Goal: Check status: Check status

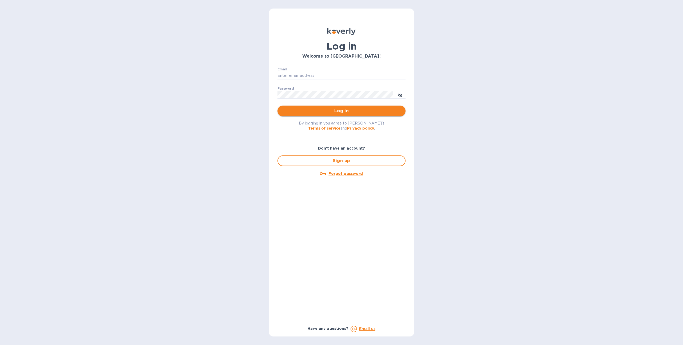
type input "[EMAIL_ADDRESS][DOMAIN_NAME]"
click at [366, 115] on button "Log in" at bounding box center [341, 111] width 128 height 11
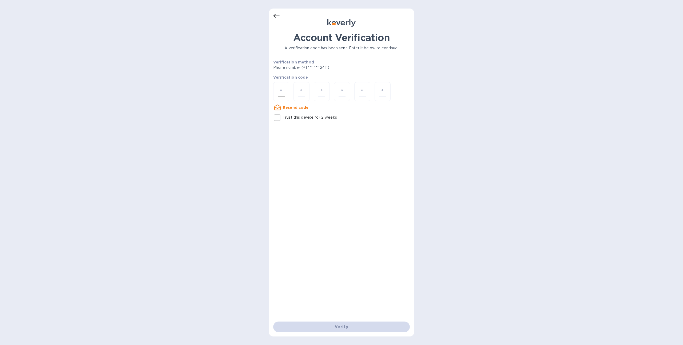
click at [282, 87] on input "number" at bounding box center [281, 92] width 7 height 10
type input "5"
type input "7"
type input "3"
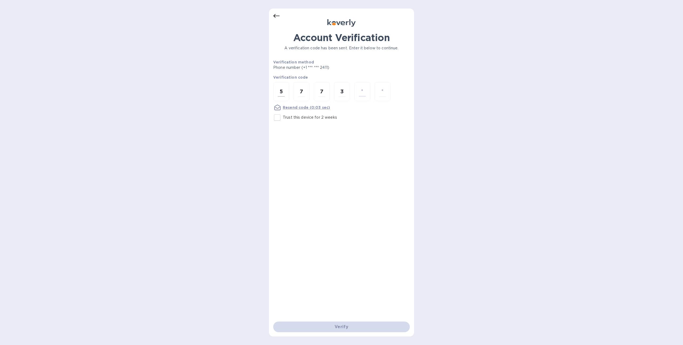
type input "4"
type input "1"
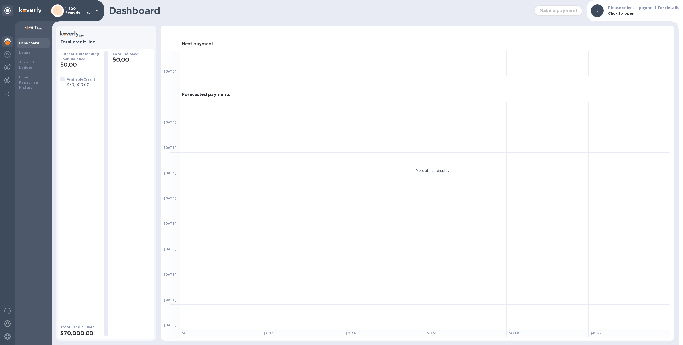
click at [87, 13] on p "1-800 Remodel, Inc." at bounding box center [78, 10] width 27 height 7
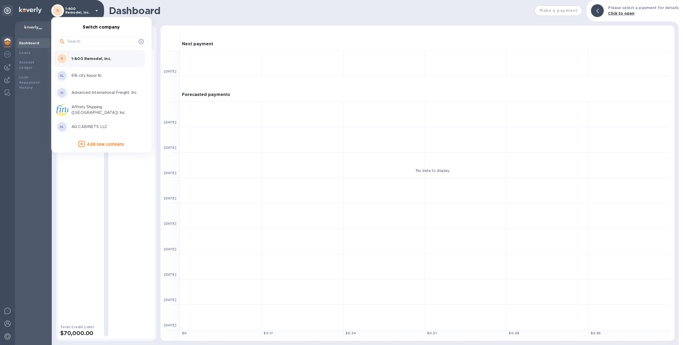
click at [109, 41] on input "text" at bounding box center [101, 42] width 69 height 8
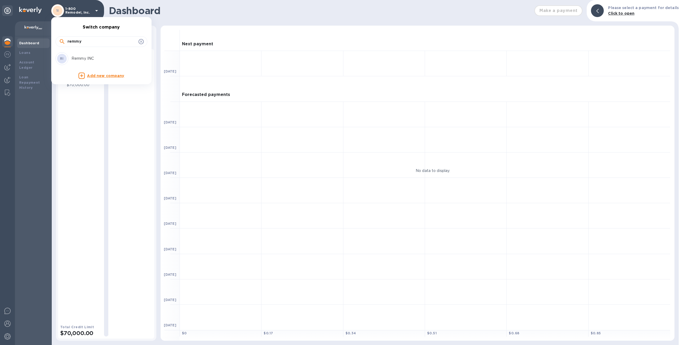
type input "remmy"
click at [109, 53] on div "RI Remmy INC" at bounding box center [96, 58] width 83 height 13
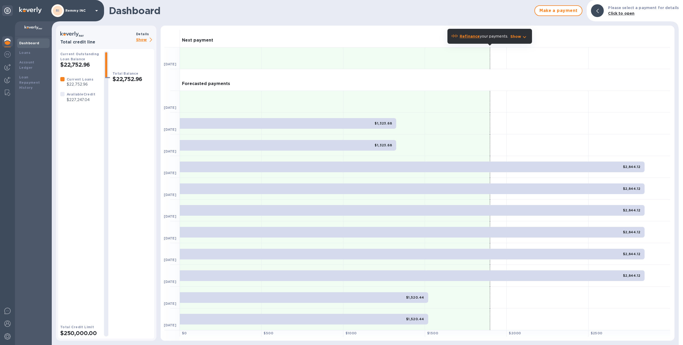
click at [141, 35] on b "Details" at bounding box center [142, 34] width 13 height 4
click at [142, 37] on p "Show" at bounding box center [145, 40] width 18 height 7
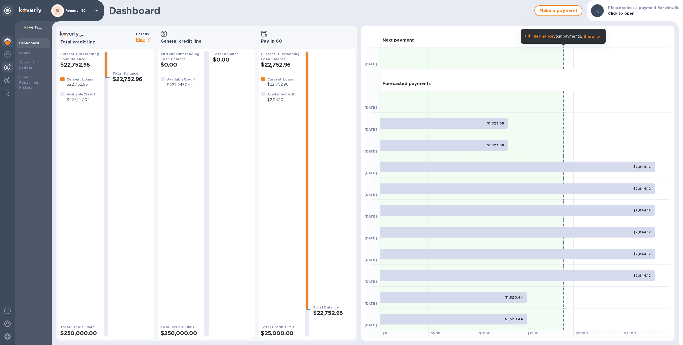
click at [8, 67] on img at bounding box center [7, 67] width 6 height 6
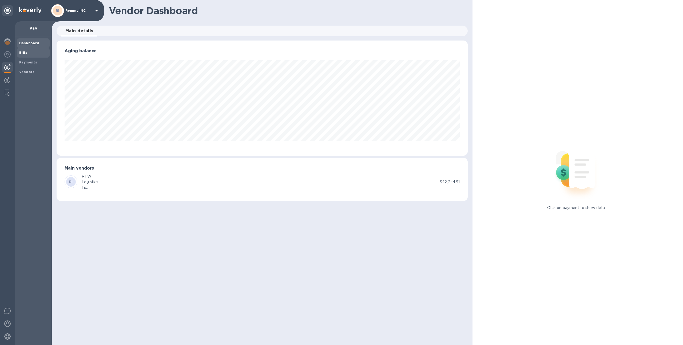
scroll to position [115, 411]
click at [27, 53] on span "Bills" at bounding box center [33, 52] width 28 height 5
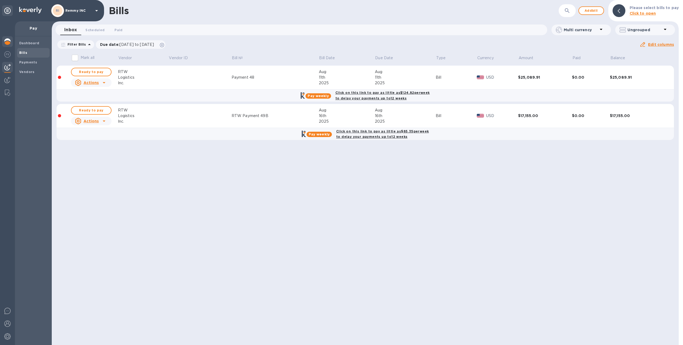
click at [6, 46] on div at bounding box center [7, 42] width 11 height 12
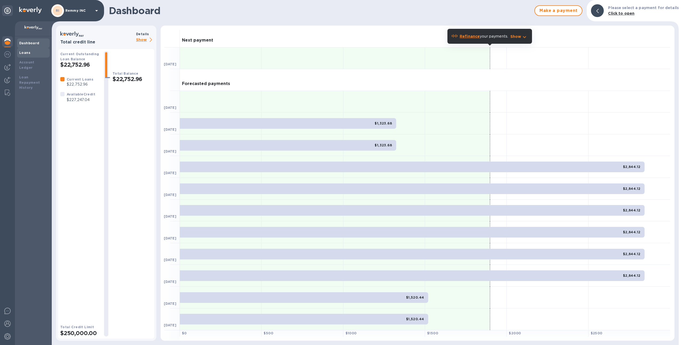
click at [37, 54] on div "Loans" at bounding box center [33, 52] width 28 height 5
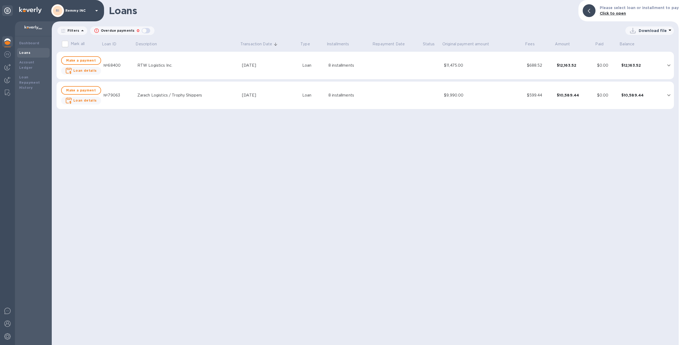
click at [225, 70] on td "RTW Logistics Inc." at bounding box center [187, 66] width 105 height 28
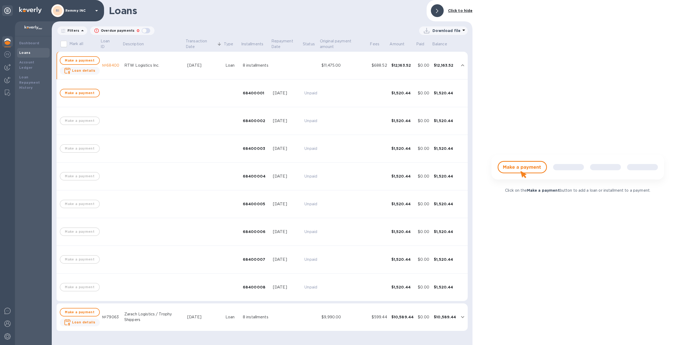
click at [279, 317] on td at bounding box center [286, 318] width 31 height 28
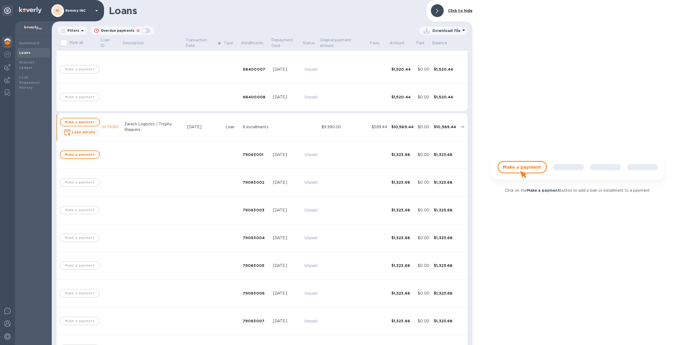
scroll to position [212, 0]
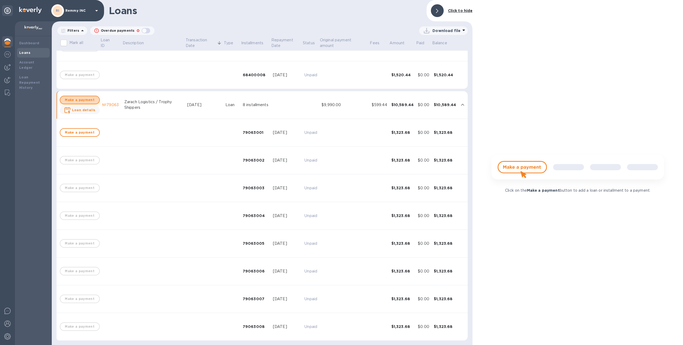
click at [91, 97] on span "Make a payment" at bounding box center [80, 100] width 30 height 6
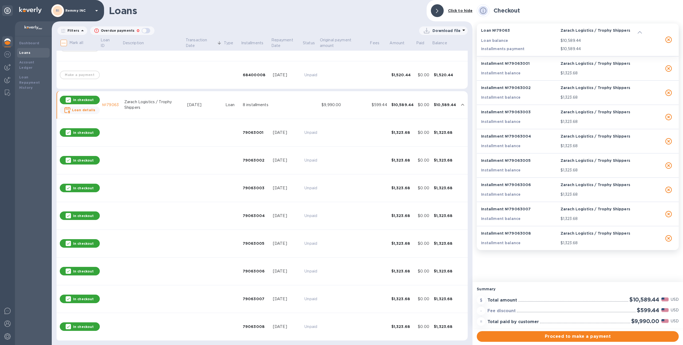
click at [76, 99] on p "In checkout" at bounding box center [83, 100] width 21 height 5
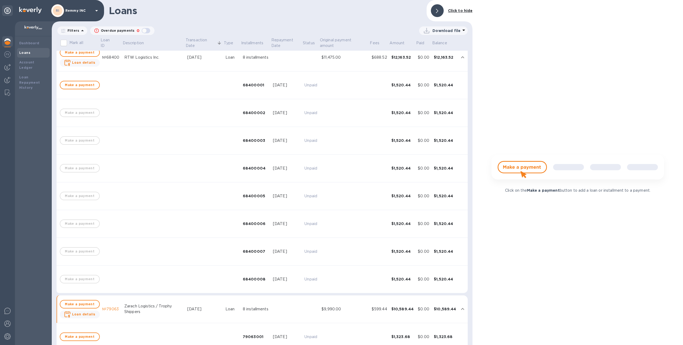
scroll to position [0, 0]
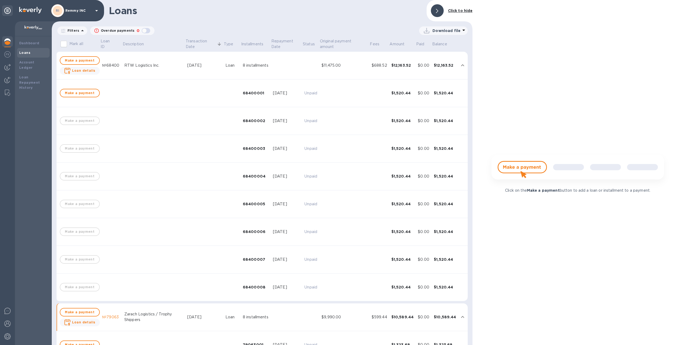
click at [462, 63] on icon "expand row" at bounding box center [462, 65] width 6 height 6
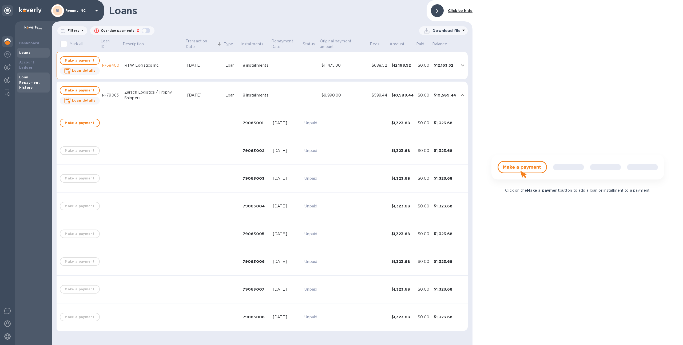
click at [25, 78] on b "Loan Repayment History" at bounding box center [29, 82] width 21 height 15
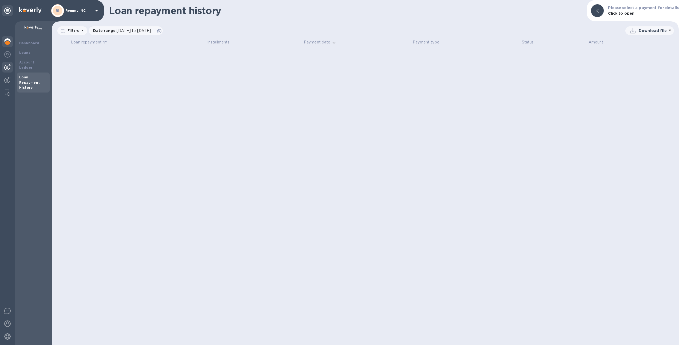
click at [10, 66] on img at bounding box center [7, 67] width 6 height 6
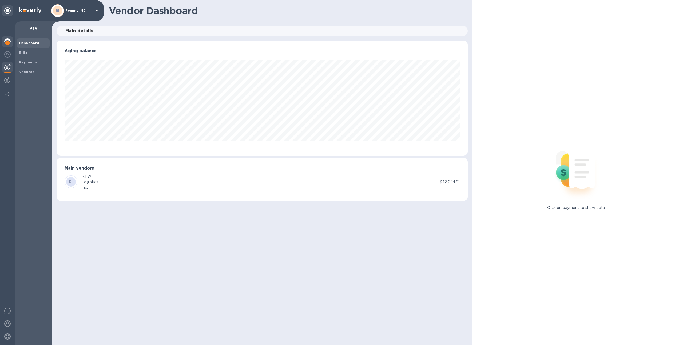
scroll to position [115, 411]
click at [8, 45] on div at bounding box center [7, 42] width 11 height 12
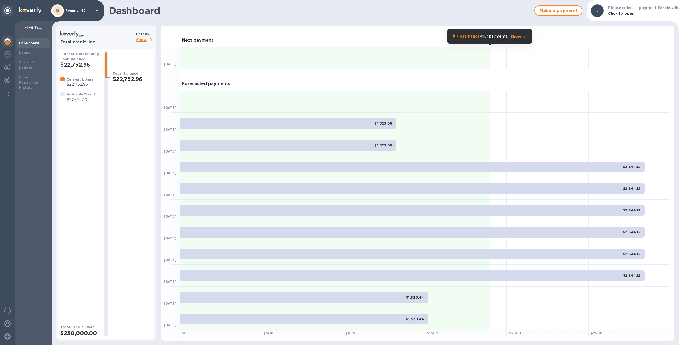
click at [144, 36] on div "Details" at bounding box center [145, 34] width 18 height 6
click at [145, 40] on p "Show" at bounding box center [145, 40] width 18 height 7
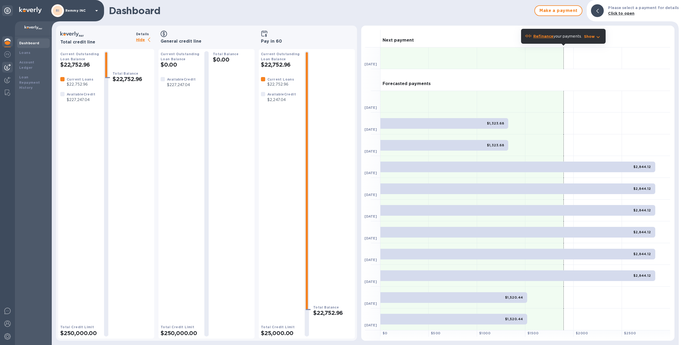
click at [8, 72] on div at bounding box center [7, 67] width 11 height 11
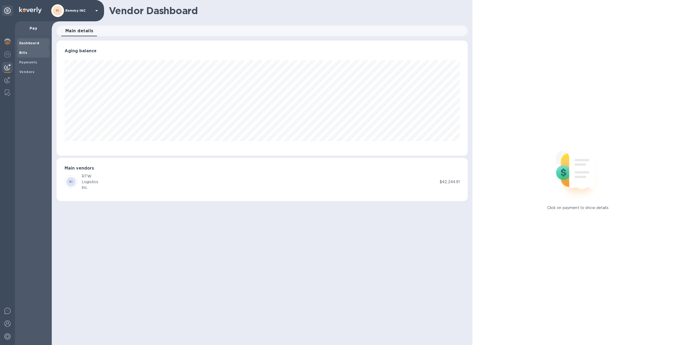
scroll to position [115, 411]
click at [33, 53] on span "Bills" at bounding box center [33, 52] width 28 height 5
